Goal: Task Accomplishment & Management: Manage account settings

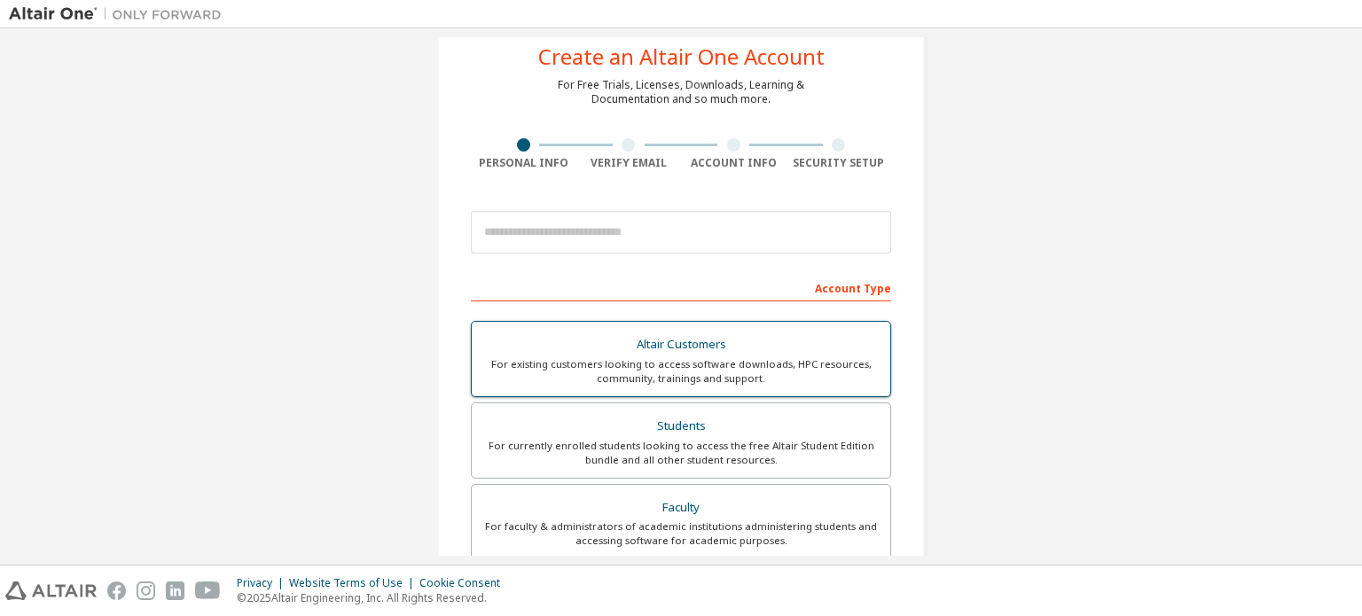
scroll to position [177, 0]
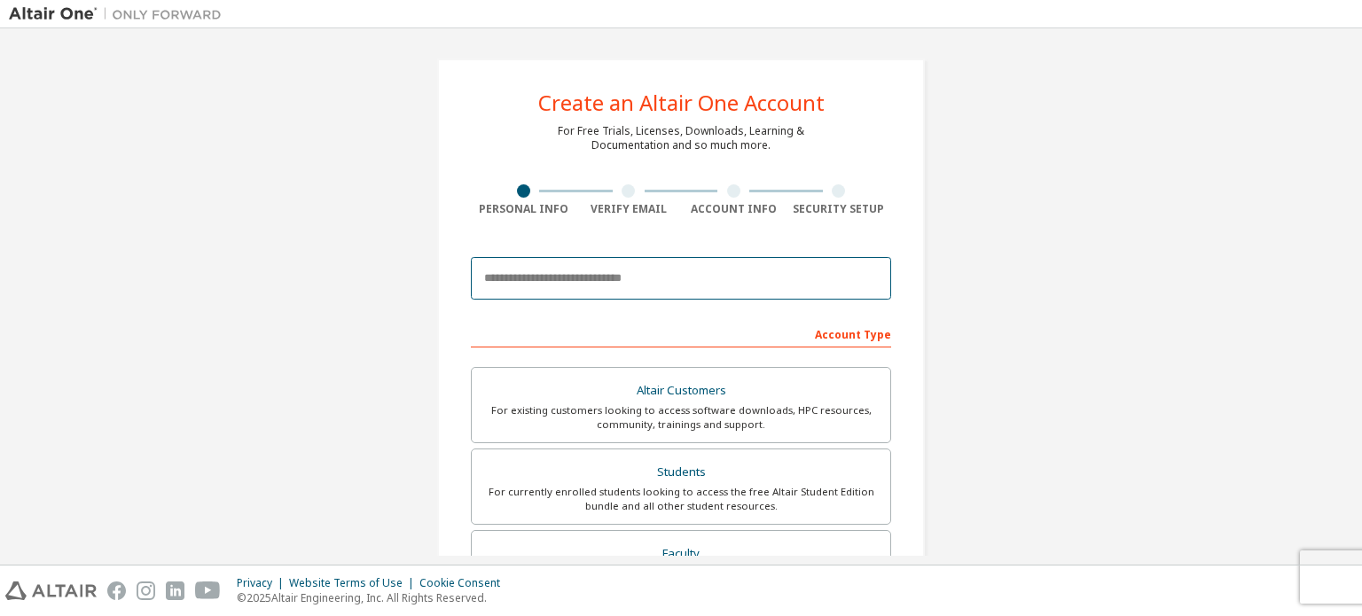
click at [759, 264] on input "email" at bounding box center [681, 278] width 420 height 43
click at [745, 273] on input "email" at bounding box center [681, 278] width 420 height 43
type input "**********"
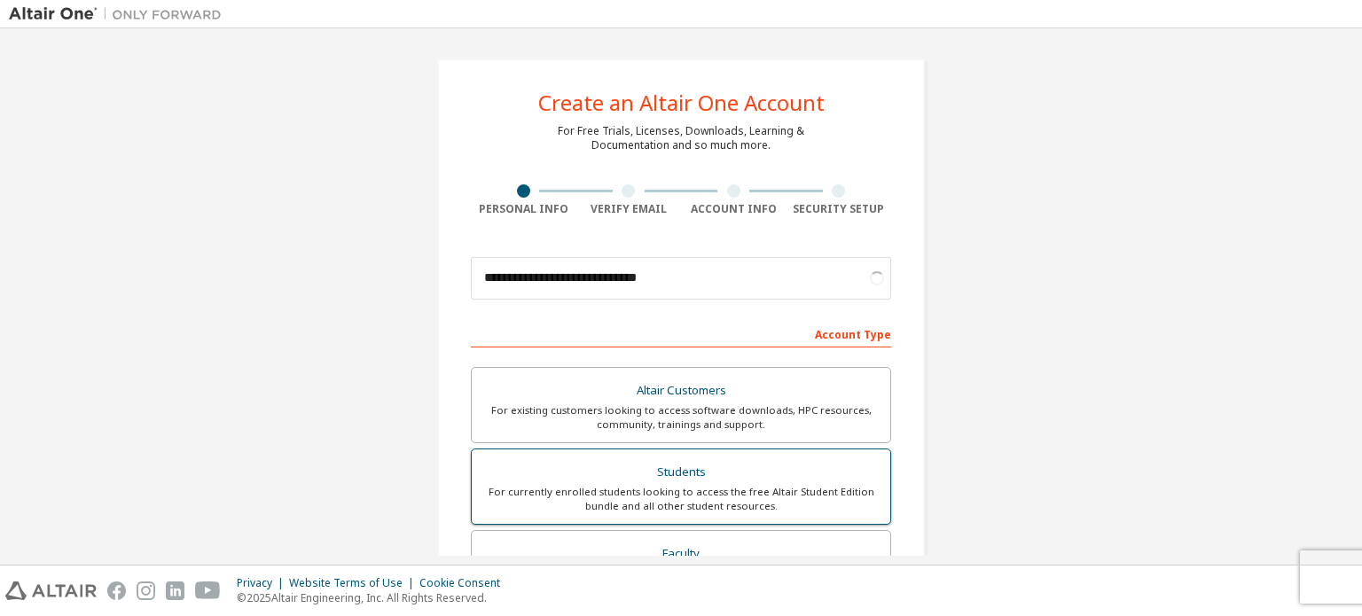
click at [716, 485] on div "For currently enrolled students looking to access the free Altair Student Editi…" at bounding box center [680, 499] width 397 height 28
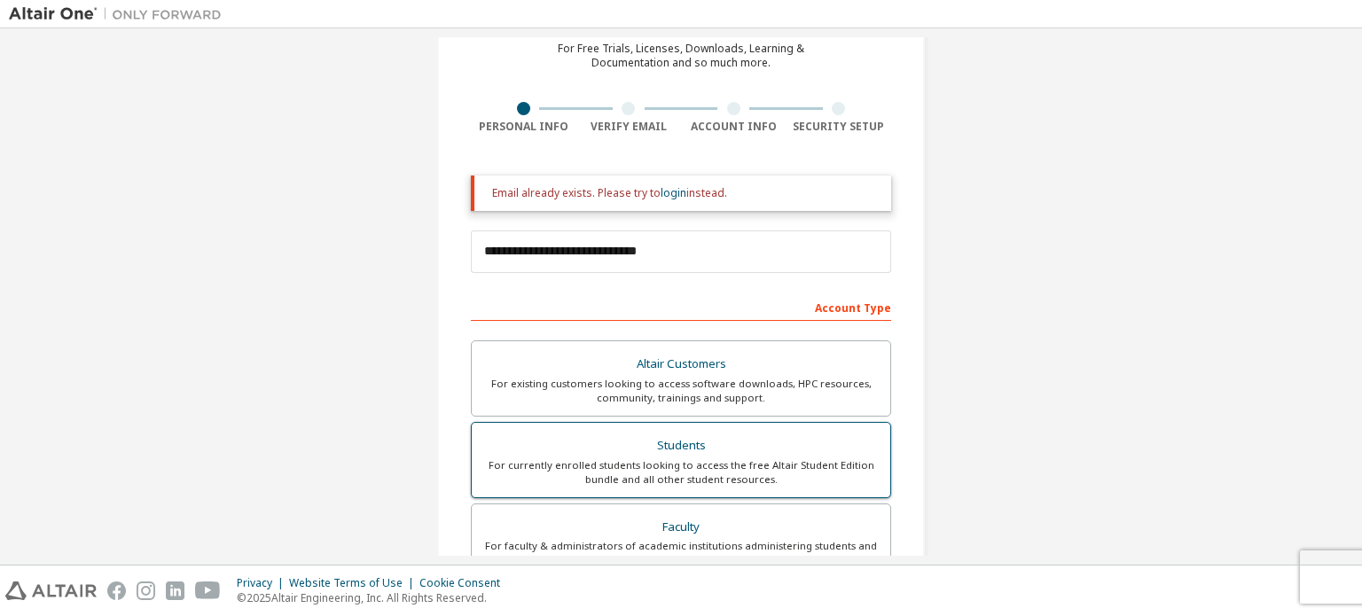
scroll to position [89, 0]
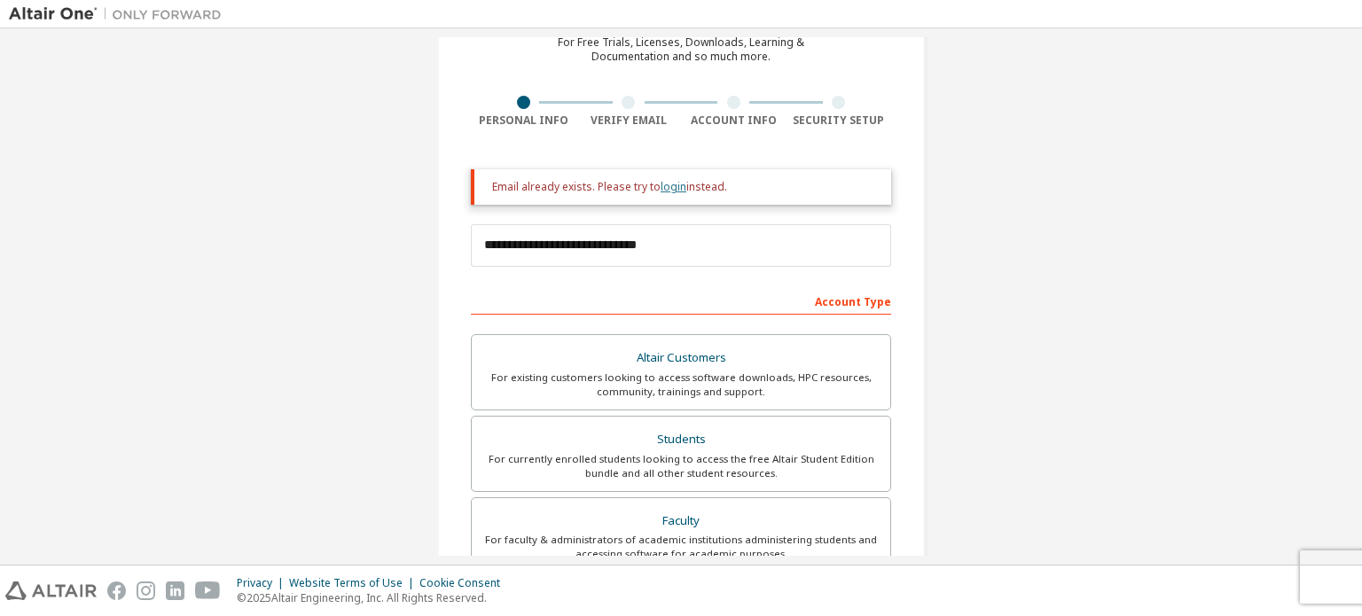
click at [661, 187] on link "login" at bounding box center [674, 186] width 26 height 15
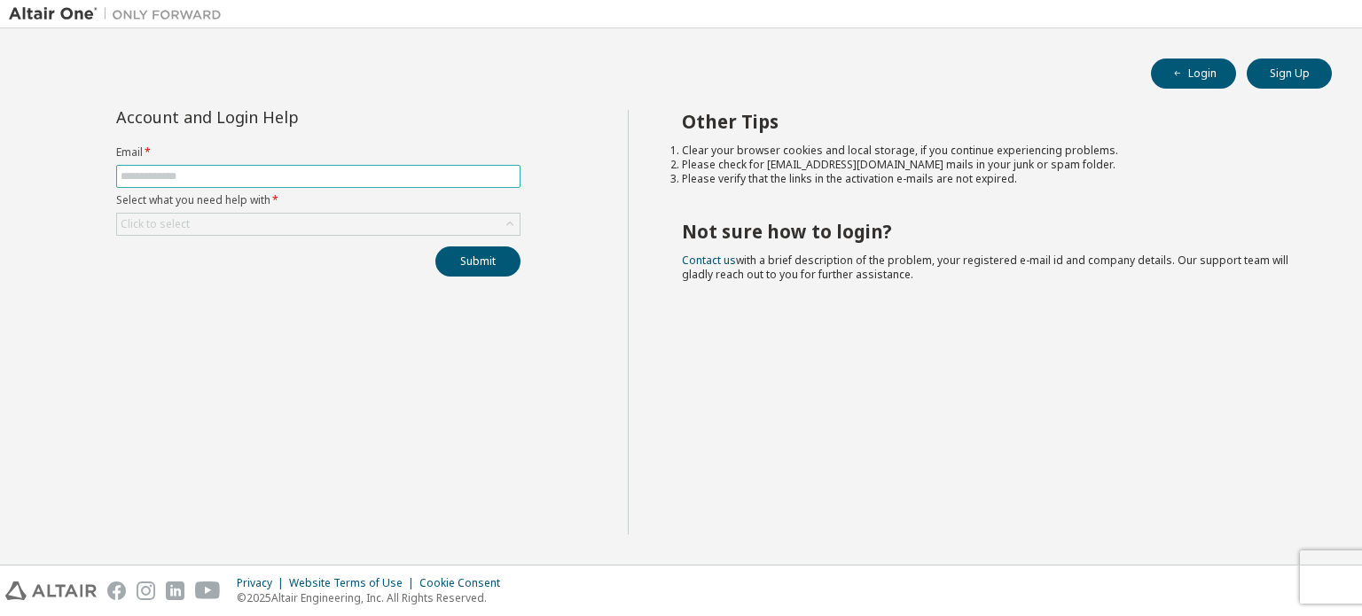
click at [301, 169] on input "text" at bounding box center [318, 176] width 395 height 14
type input "**********"
click at [336, 221] on div "Click to select" at bounding box center [318, 224] width 403 height 21
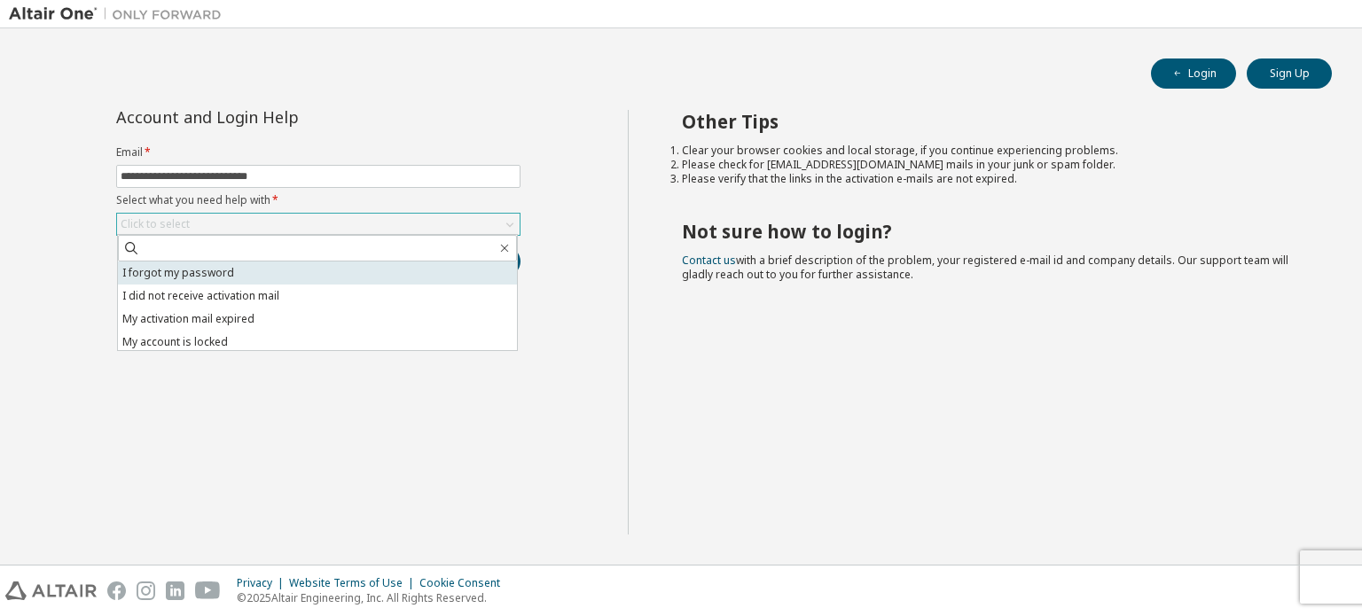
click at [256, 268] on li "I forgot my password" at bounding box center [317, 273] width 399 height 23
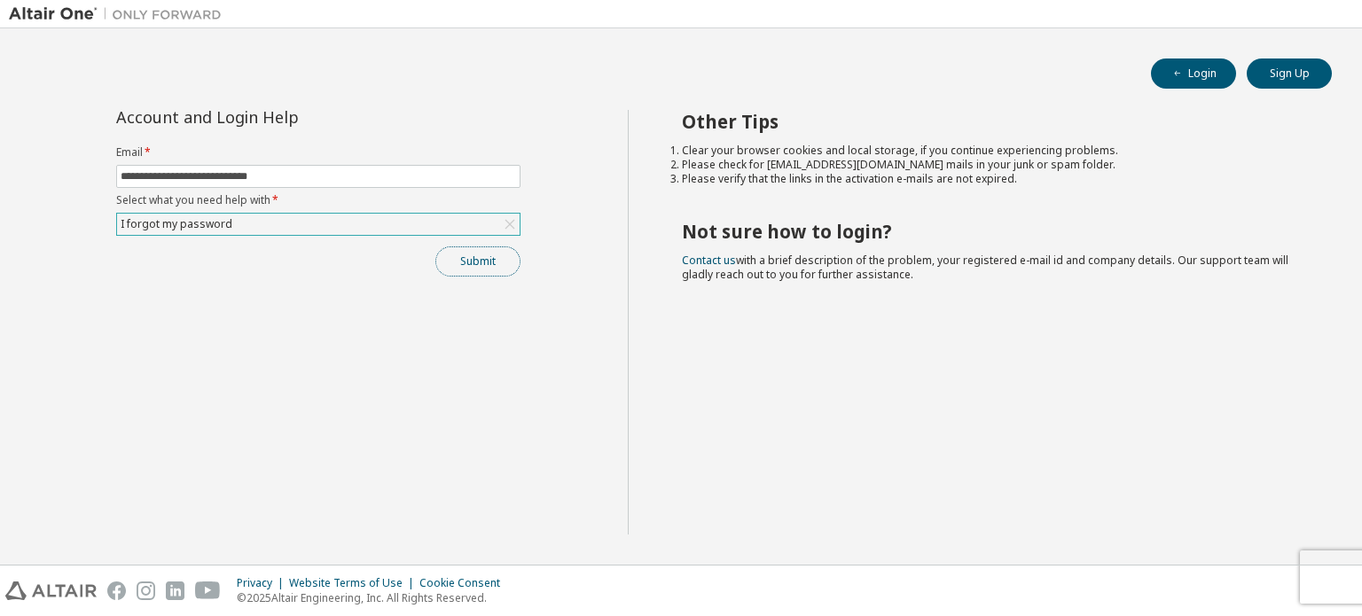
click at [475, 258] on button "Submit" at bounding box center [477, 261] width 85 height 30
